Goal: Task Accomplishment & Management: Use online tool/utility

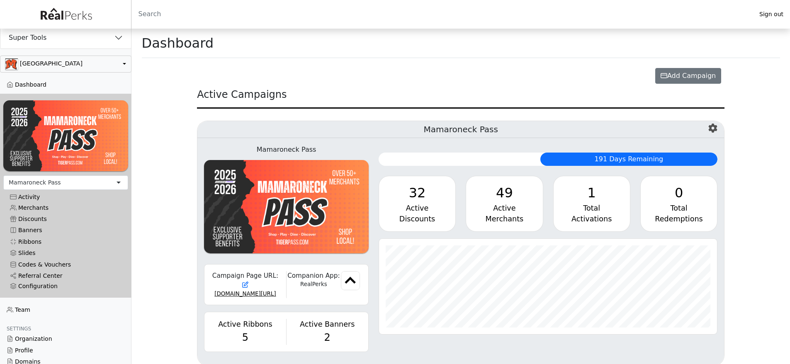
scroll to position [95, 339]
click at [93, 66] on button "button" at bounding box center [66, 64] width 132 height 17
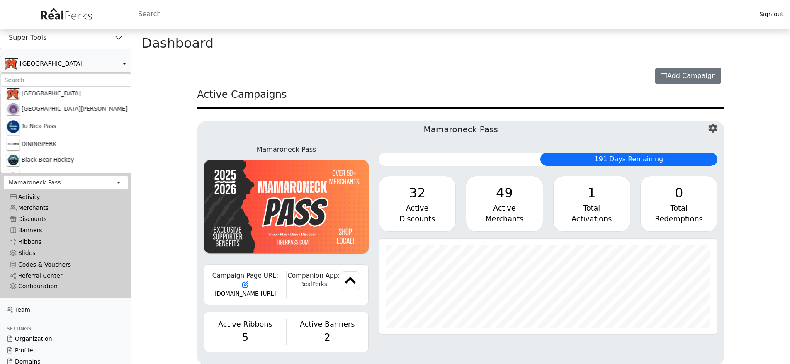
click at [153, 157] on main "Dashboard Create a Campaign Home Profile Start From Scratch Create an empty cam…" at bounding box center [461, 204] width 659 height 351
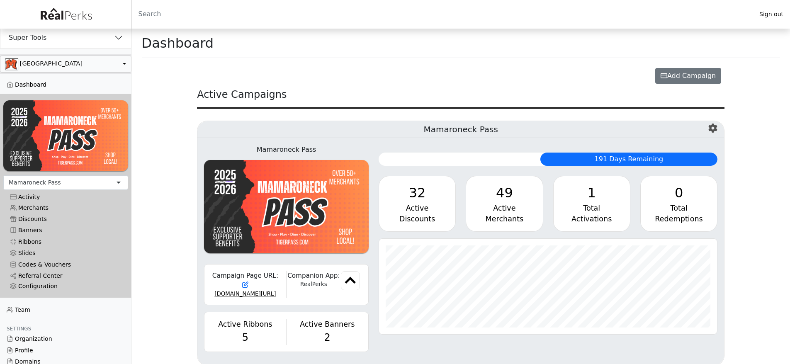
click at [64, 72] on button "button" at bounding box center [66, 64] width 132 height 17
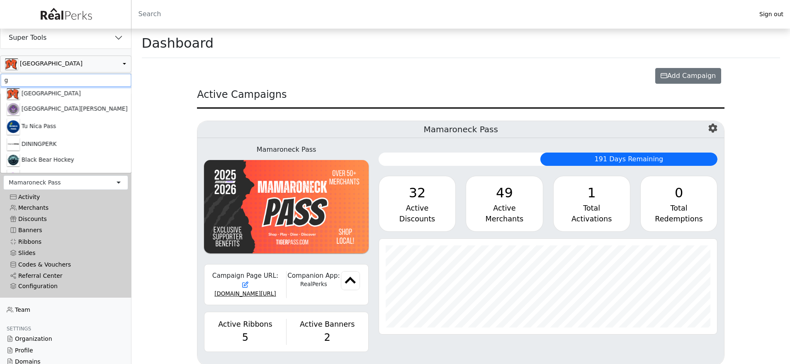
click at [68, 79] on input "g" at bounding box center [65, 80] width 131 height 13
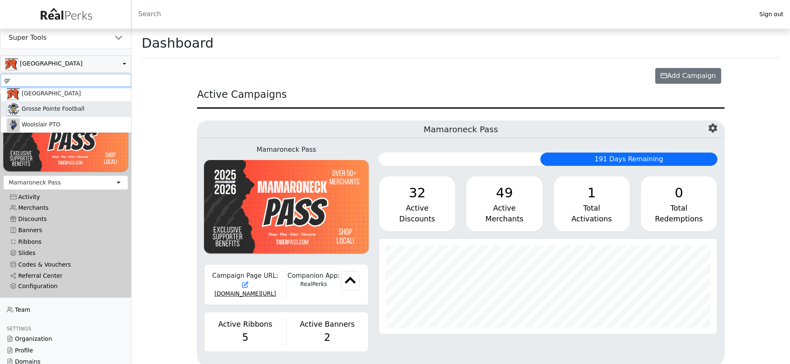
type input "gr"
click at [56, 103] on link "Grosse Pointe Football" at bounding box center [65, 109] width 131 height 16
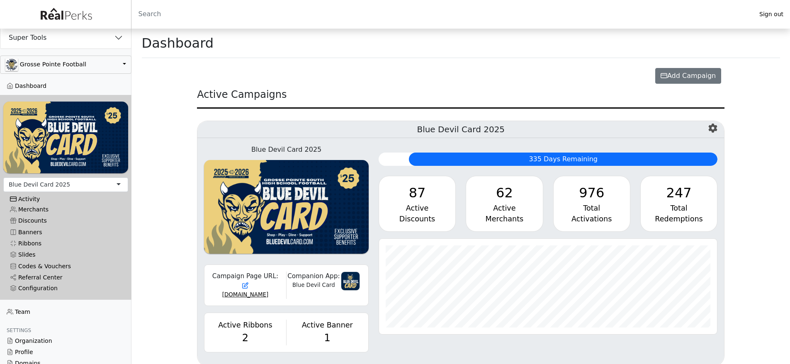
scroll to position [95, 339]
click at [602, 195] on div "976" at bounding box center [592, 193] width 63 height 20
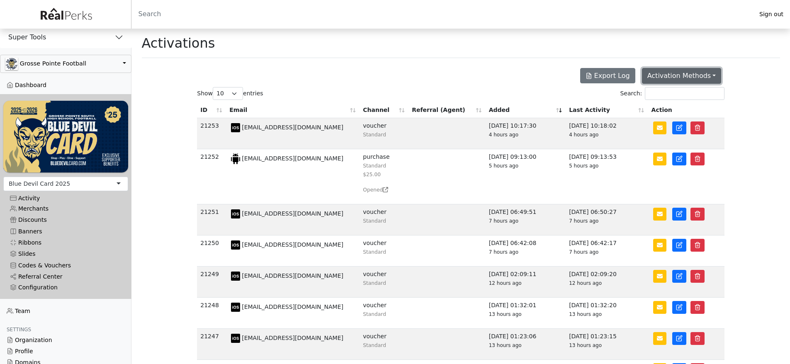
click at [687, 73] on button "Activation Methods" at bounding box center [682, 76] width 80 height 16
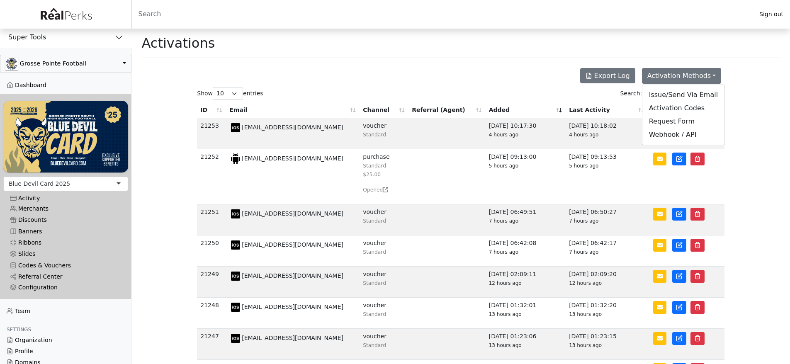
click at [758, 62] on main "Activations Webhook / API Using RealPerk's Webhooks would allow you to design y…" at bounding box center [461, 251] width 659 height 444
click at [598, 108] on th "Last Activity" at bounding box center [607, 110] width 82 height 16
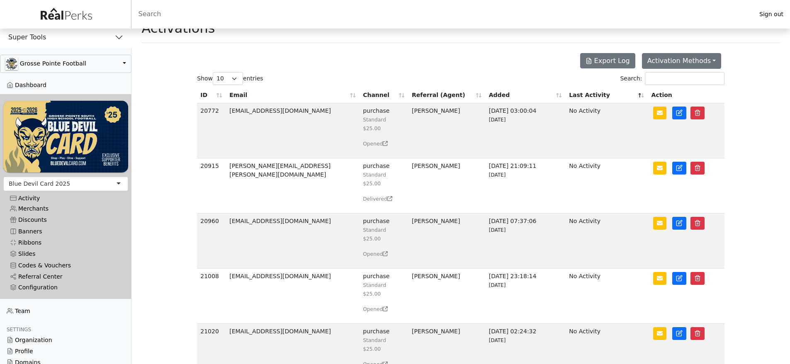
scroll to position [16, 0]
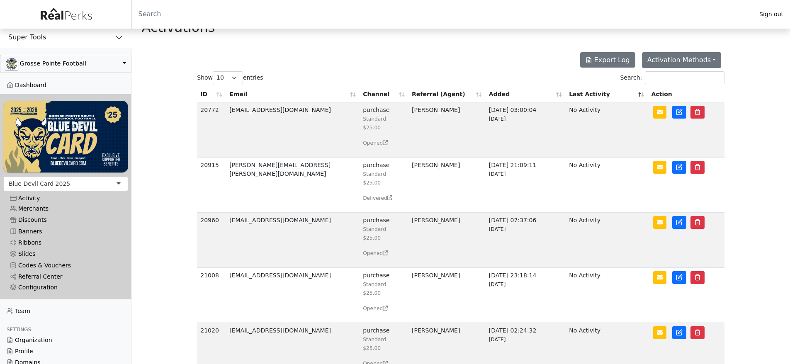
click at [158, 219] on main "Activations Webhook / API Using RealPerk's Webhooks would allow you to design y…" at bounding box center [461, 328] width 659 height 631
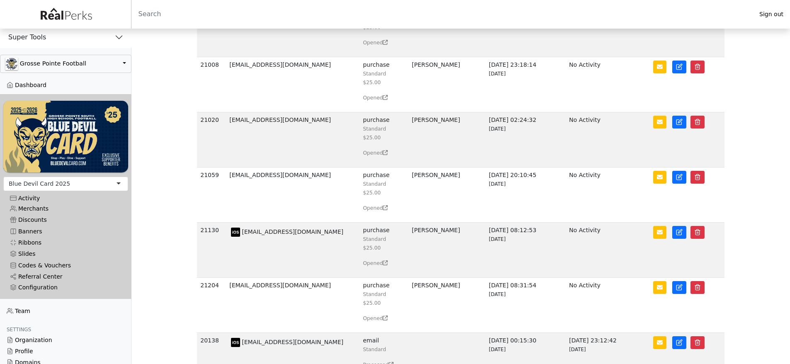
scroll to position [296, 0]
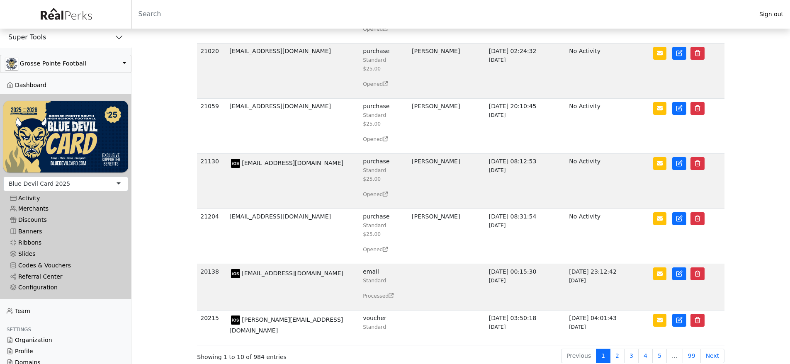
click at [253, 274] on td "[EMAIL_ADDRESS][DOMAIN_NAME]" at bounding box center [293, 287] width 134 height 46
click at [252, 277] on td "tester.acct.zurly@gmail.com" at bounding box center [293, 287] width 134 height 46
drag, startPoint x: 252, startPoint y: 277, endPoint x: 312, endPoint y: 278, distance: 60.2
click at [312, 278] on td "tester.acct.zurly@gmail.com" at bounding box center [293, 287] width 134 height 46
copy td "tester.acct.zurly@gmail.com"
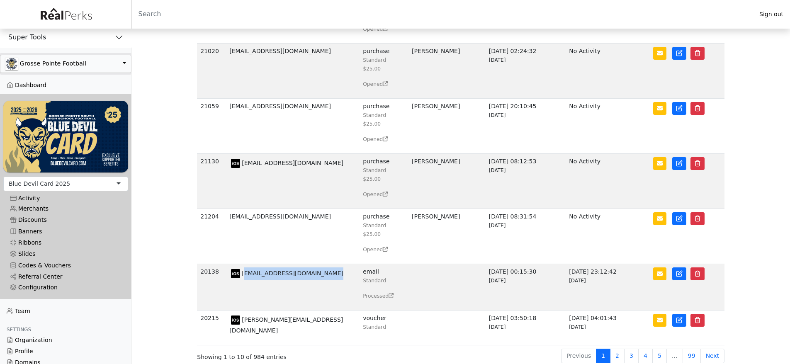
click at [57, 64] on button "Grosse Pointe Football" at bounding box center [66, 64] width 132 height 18
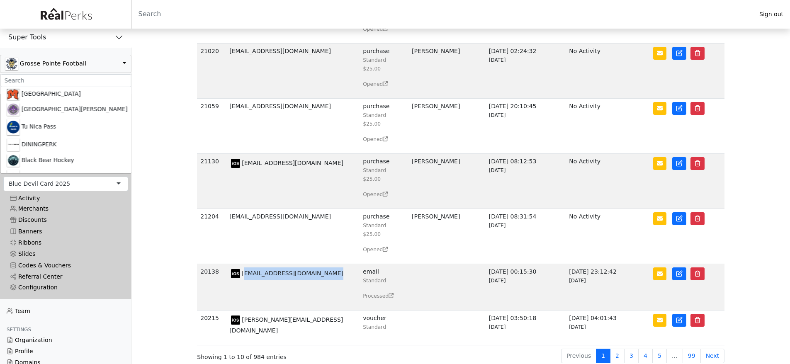
click at [246, 276] on td "[EMAIL_ADDRESS][DOMAIN_NAME]" at bounding box center [293, 287] width 134 height 46
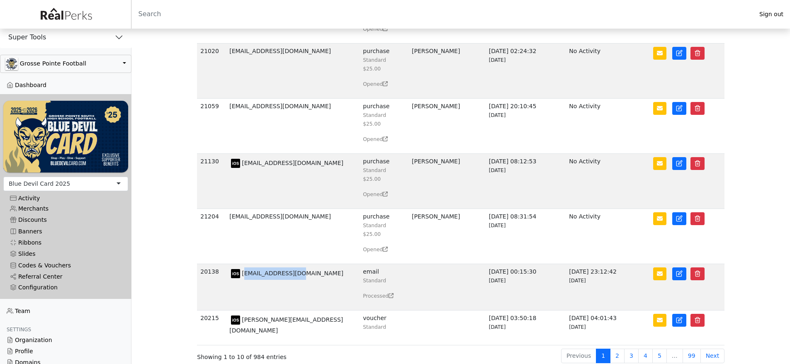
drag, startPoint x: 246, startPoint y: 276, endPoint x: 284, endPoint y: 276, distance: 37.8
click at [284, 276] on td "[EMAIL_ADDRESS][DOMAIN_NAME]" at bounding box center [293, 287] width 134 height 46
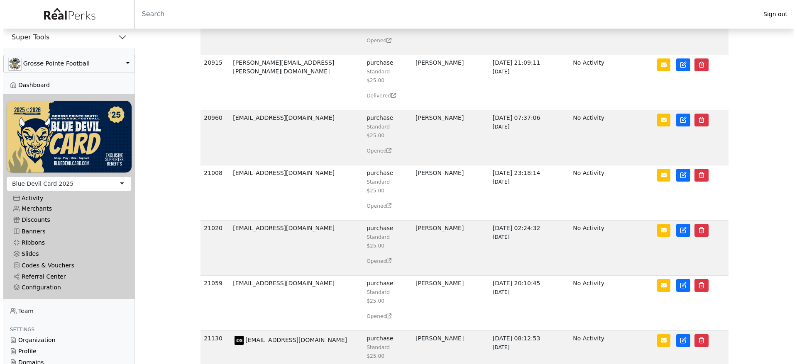
scroll to position [0, 0]
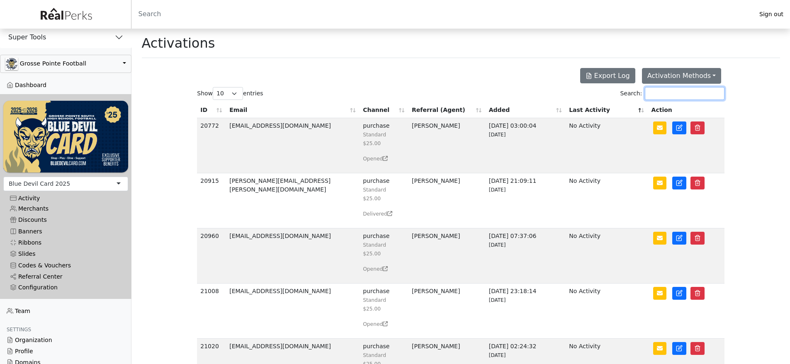
click at [667, 92] on input "Search:" at bounding box center [685, 93] width 80 height 13
paste input "tester.acct.zurly"
type input "tester.acct.zurly"
click at [210, 114] on th "ID" at bounding box center [211, 110] width 29 height 16
click at [202, 112] on th "ID" at bounding box center [211, 110] width 29 height 16
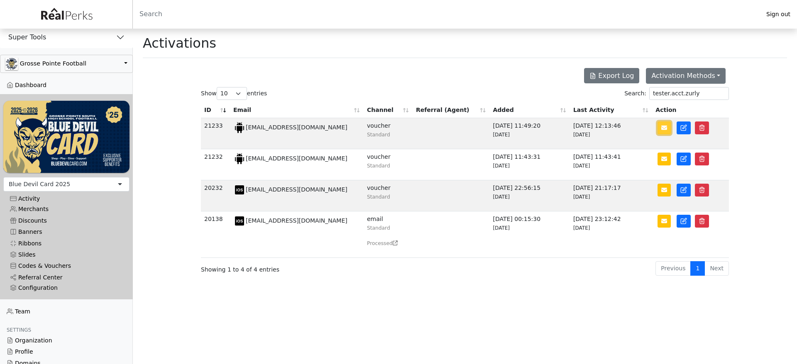
click at [668, 132] on button "button" at bounding box center [663, 128] width 13 height 13
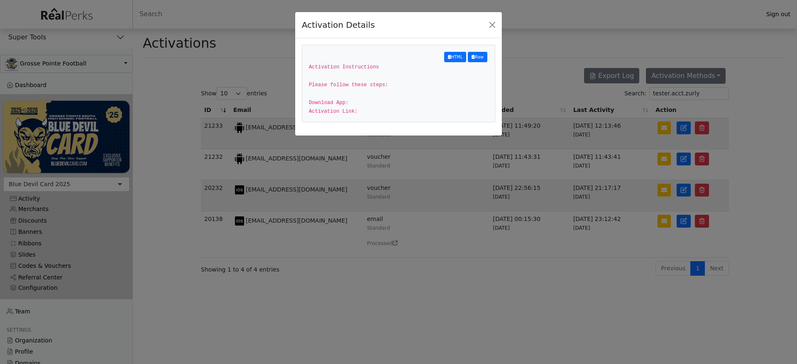
click at [633, 142] on div "Activation Details HTML Raw Activation Instructions Please follow these steps: …" at bounding box center [398, 182] width 797 height 364
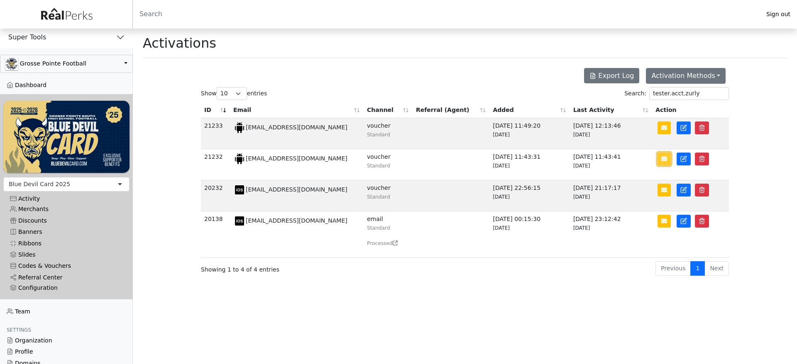
click at [665, 162] on icon "button" at bounding box center [664, 159] width 6 height 6
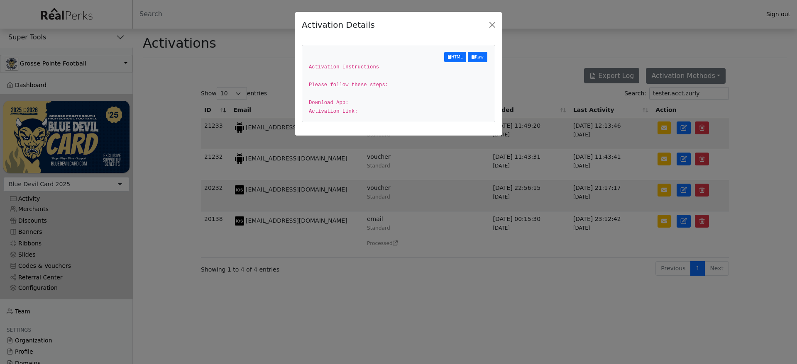
click at [660, 155] on div "Activation Details HTML Raw Activation Instructions Please follow these steps: …" at bounding box center [398, 182] width 797 height 364
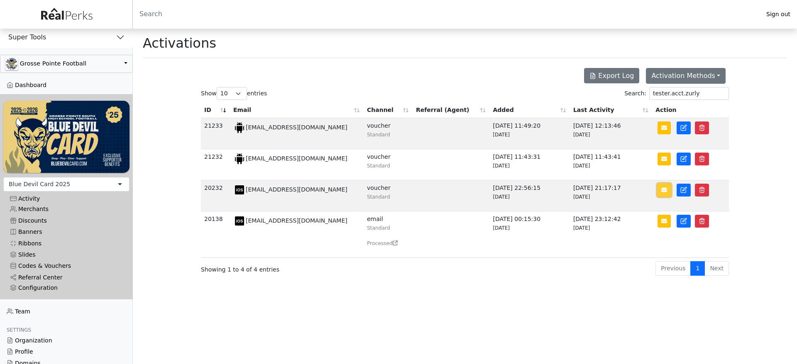
click at [664, 193] on icon "button" at bounding box center [664, 190] width 6 height 5
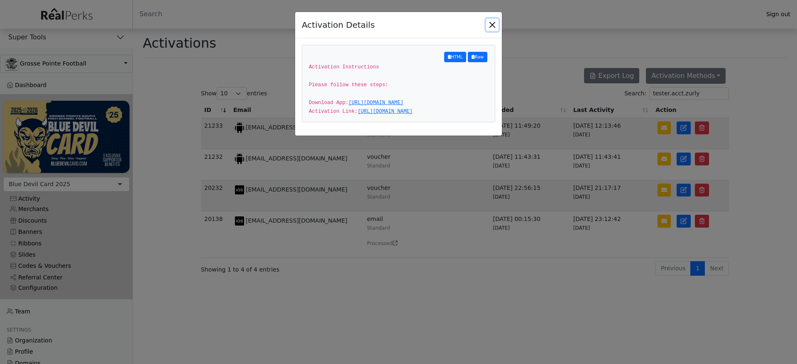
click at [491, 26] on button "Close" at bounding box center [492, 25] width 12 height 12
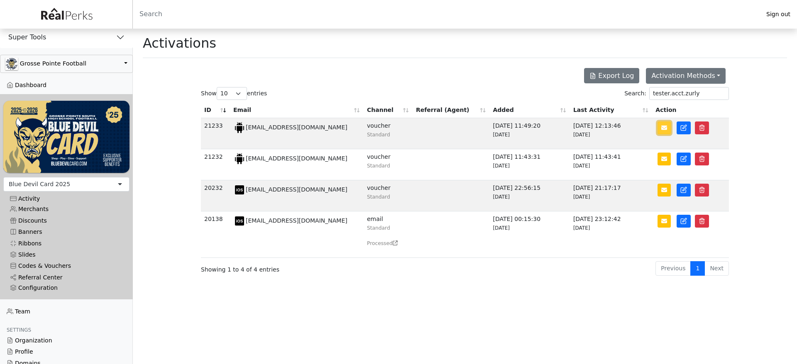
click at [660, 127] on button "button" at bounding box center [663, 128] width 13 height 13
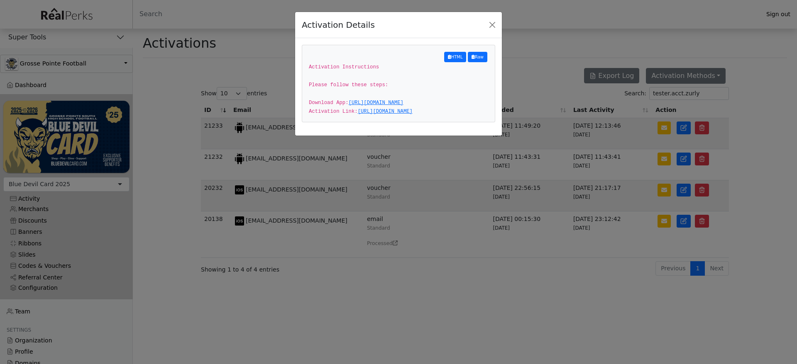
click at [507, 84] on div "Activation Details HTML Raw Activation Instructions Please follow these steps: …" at bounding box center [398, 182] width 797 height 364
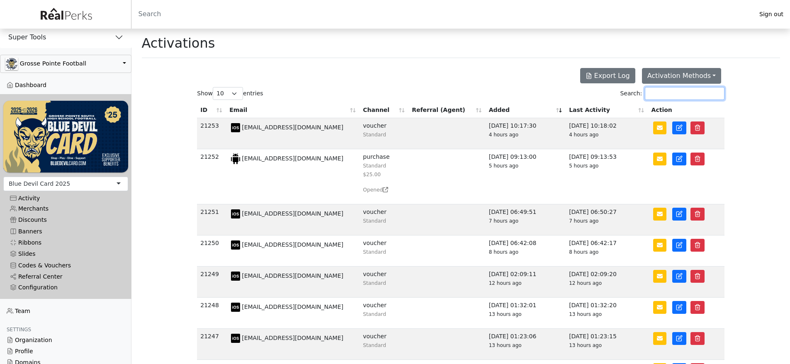
click at [679, 95] on input "Search:" at bounding box center [685, 93] width 80 height 13
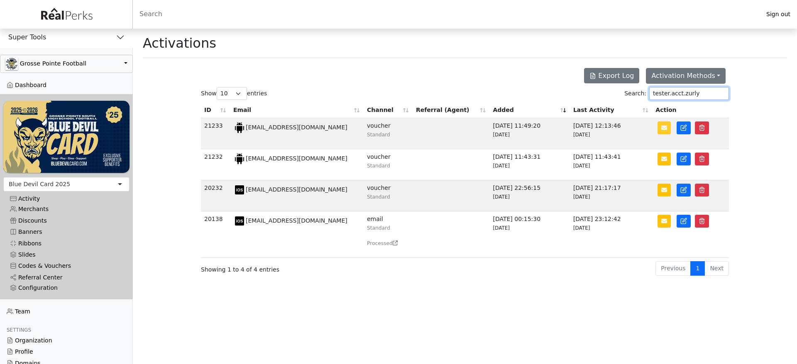
type input "tester.acct.zurly"
click at [664, 129] on icon "button" at bounding box center [664, 128] width 6 height 6
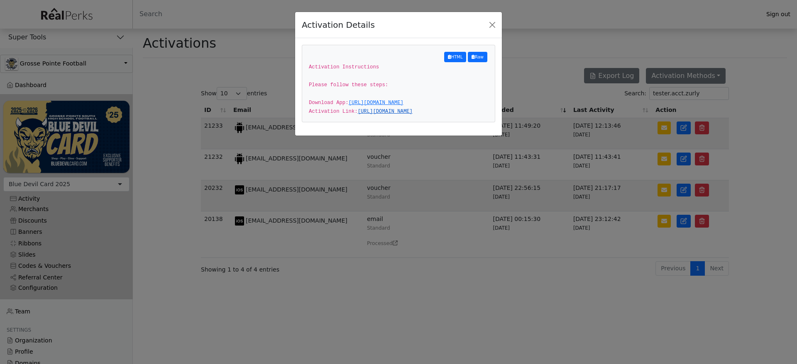
drag, startPoint x: 351, startPoint y: 161, endPoint x: 342, endPoint y: 131, distance: 31.2
click at [342, 122] on div "HTML Raw Activation Instructions Please follow these steps: Download App: https…" at bounding box center [398, 83] width 193 height 77
copy link "aHR0cHM6Ly9hcHAucmVhbHBlcmtzLmNvbS91YS8xNzM2My9KREo1SkRFd0pEaDJRa1F3WjJ0elVXeHJ…"
click at [158, 202] on div "Activation Details HTML Raw Activation Instructions Please follow these steps: …" at bounding box center [398, 182] width 797 height 364
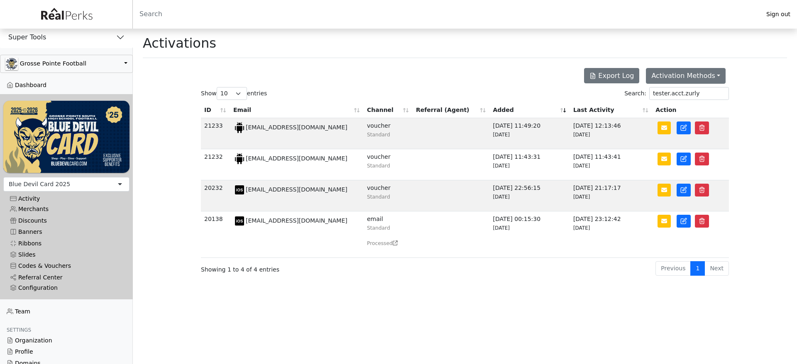
click at [325, 73] on div "Activation Methods Issue/Send Via Email Activation Codes Request Form Webhook /…" at bounding box center [465, 76] width 538 height 22
click at [54, 262] on link "Codes & Vouchers" at bounding box center [66, 266] width 126 height 11
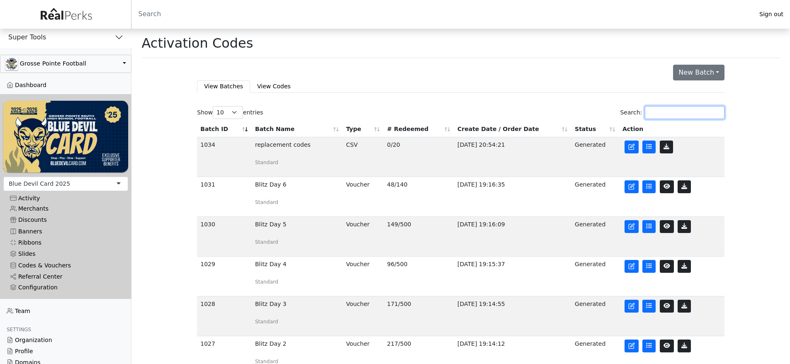
click at [688, 112] on input "Search:" at bounding box center [685, 112] width 80 height 13
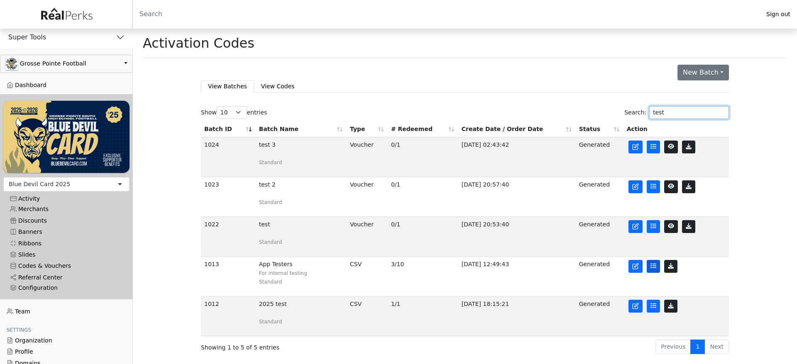
type input "test"
click at [651, 268] on icon at bounding box center [653, 266] width 6 height 5
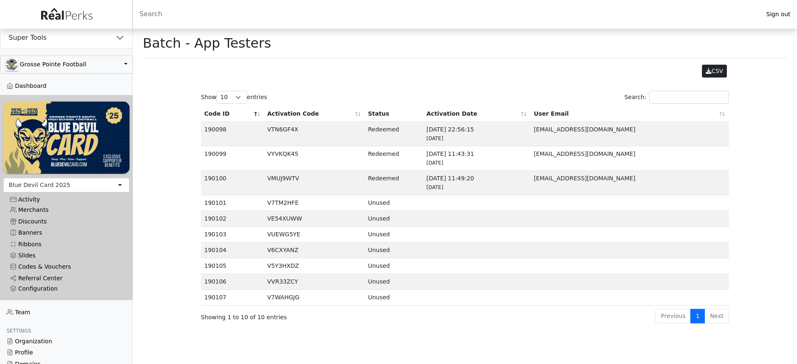
click at [289, 206] on td "V7TM2HFE" at bounding box center [314, 203] width 101 height 16
copy td "V7TM2HFE"
click at [34, 197] on div "Activity" at bounding box center [66, 199] width 113 height 7
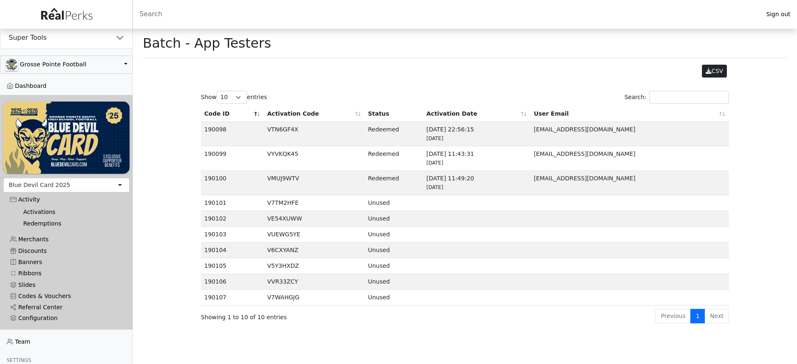
click at [290, 205] on td "V7TM2HFE" at bounding box center [314, 203] width 101 height 16
click at [748, 206] on main "Batch - App Testers CSV Show 10 25 50 100 entries Search: Code ID Activation Co…" at bounding box center [465, 177] width 664 height 296
click at [289, 205] on td "V7TM2HFE" at bounding box center [314, 203] width 101 height 16
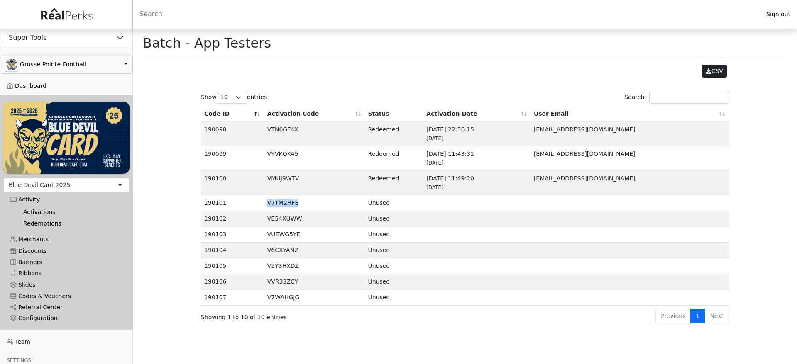
copy td "V7TM2HFE"
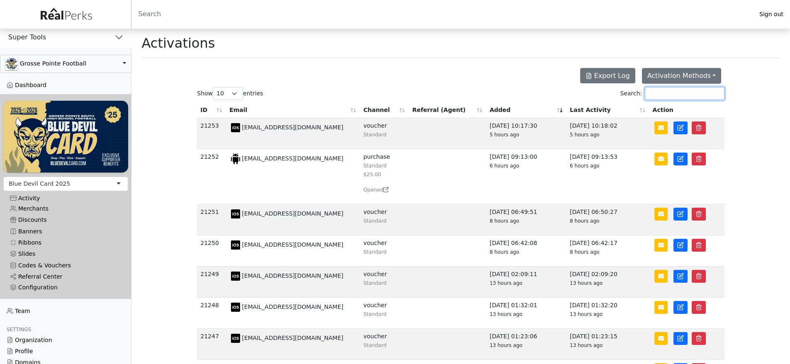
click at [671, 91] on input "Search:" at bounding box center [685, 93] width 80 height 13
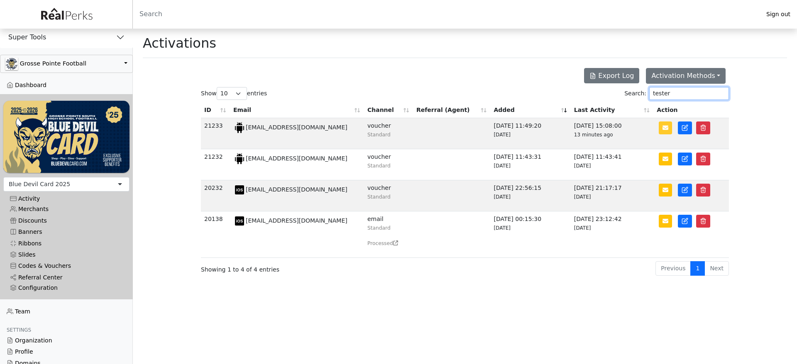
type input "tester"
click at [664, 130] on icon "button" at bounding box center [665, 128] width 6 height 5
